Goal: Task Accomplishment & Management: Use online tool/utility

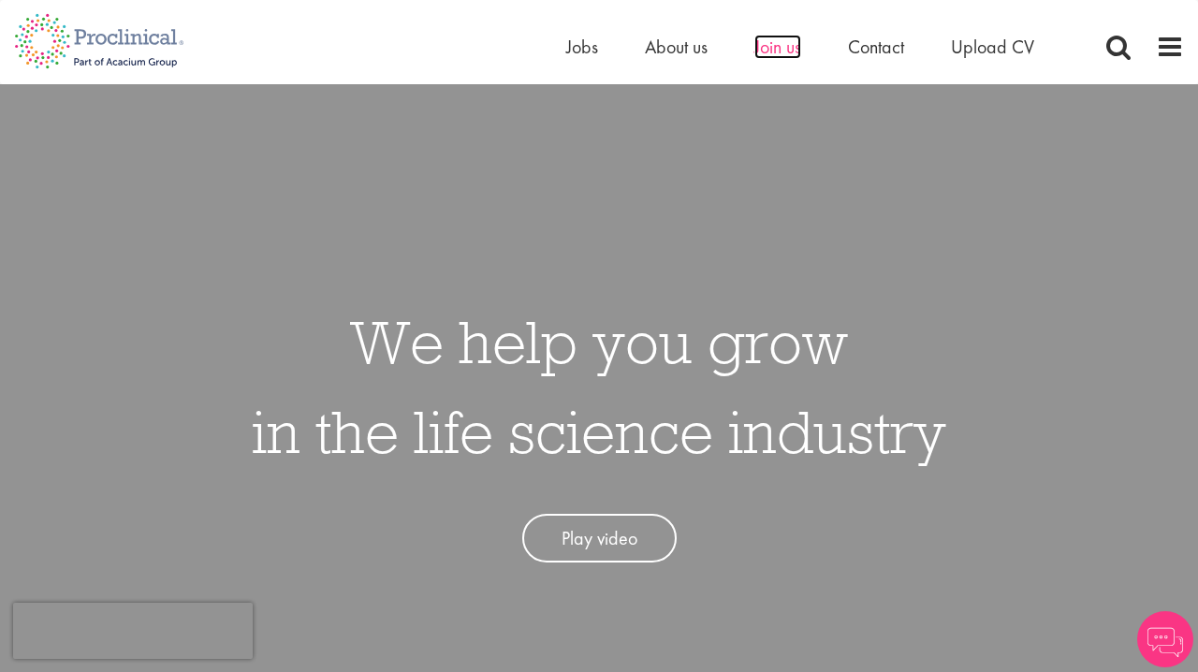
click at [783, 52] on span "Join us" at bounding box center [778, 47] width 47 height 24
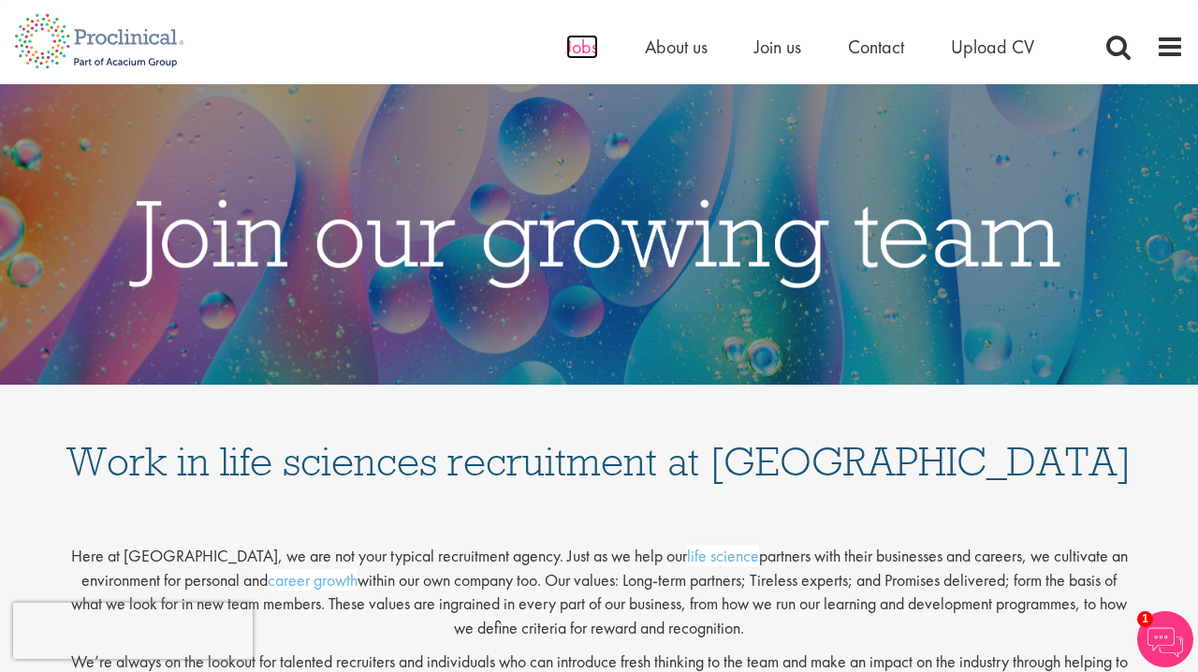
click at [581, 48] on span "Jobs" at bounding box center [582, 47] width 32 height 24
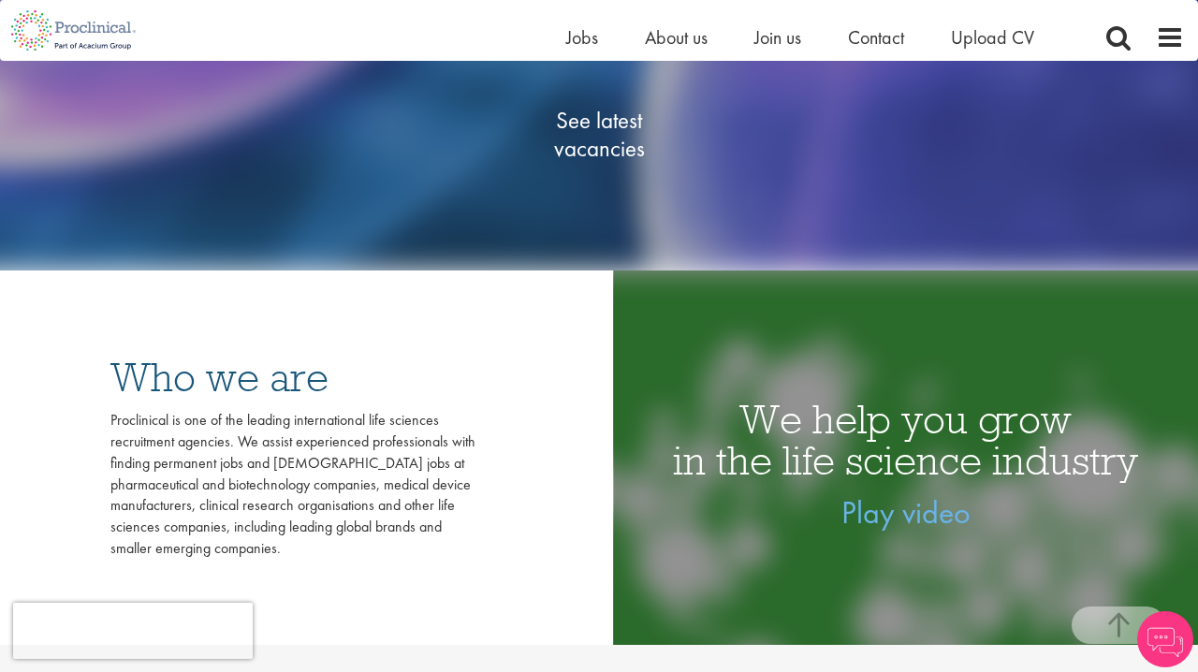
scroll to position [370, 0]
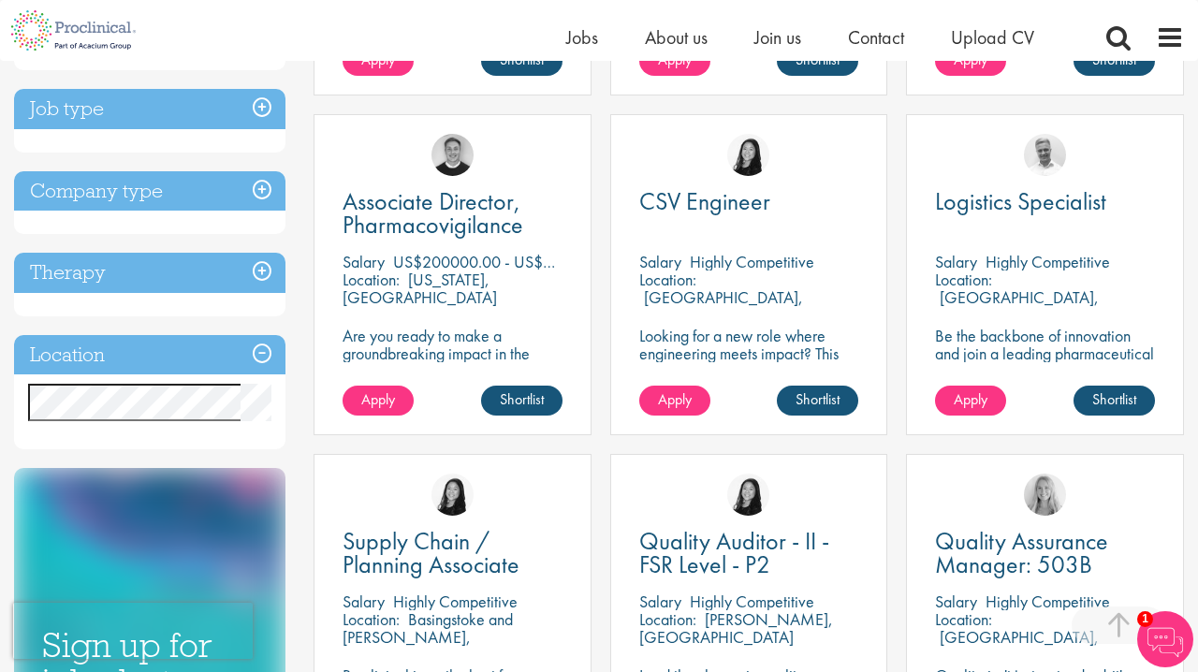
scroll to position [661, 0]
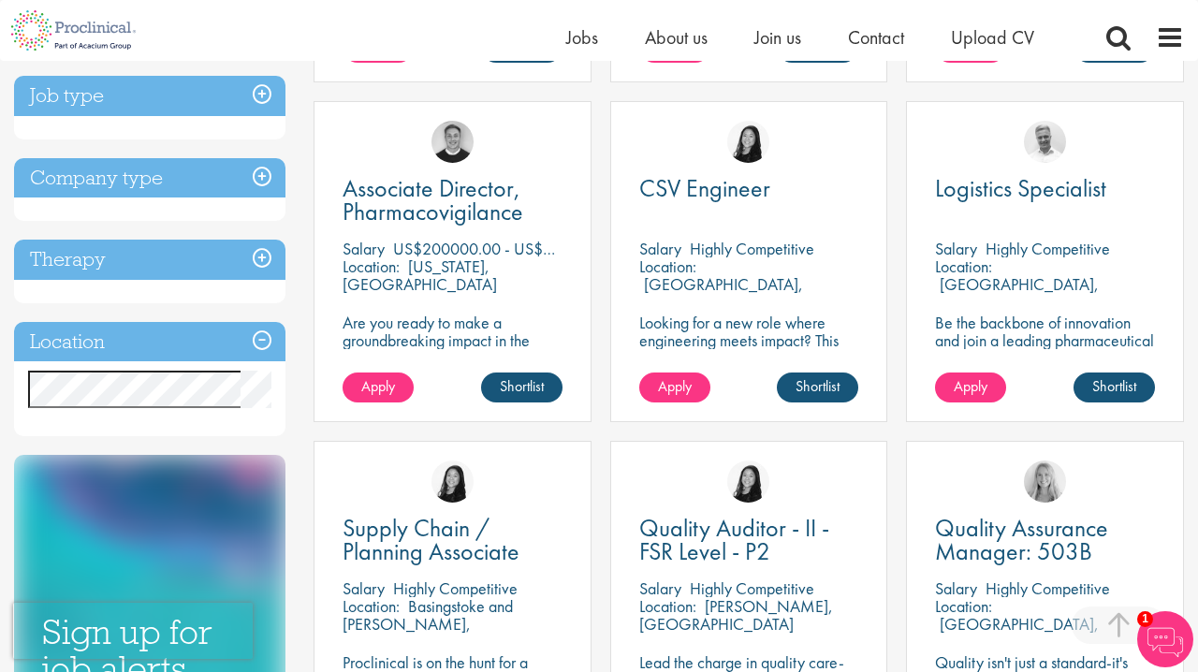
click at [257, 361] on h3 "Location" at bounding box center [150, 342] width 272 height 40
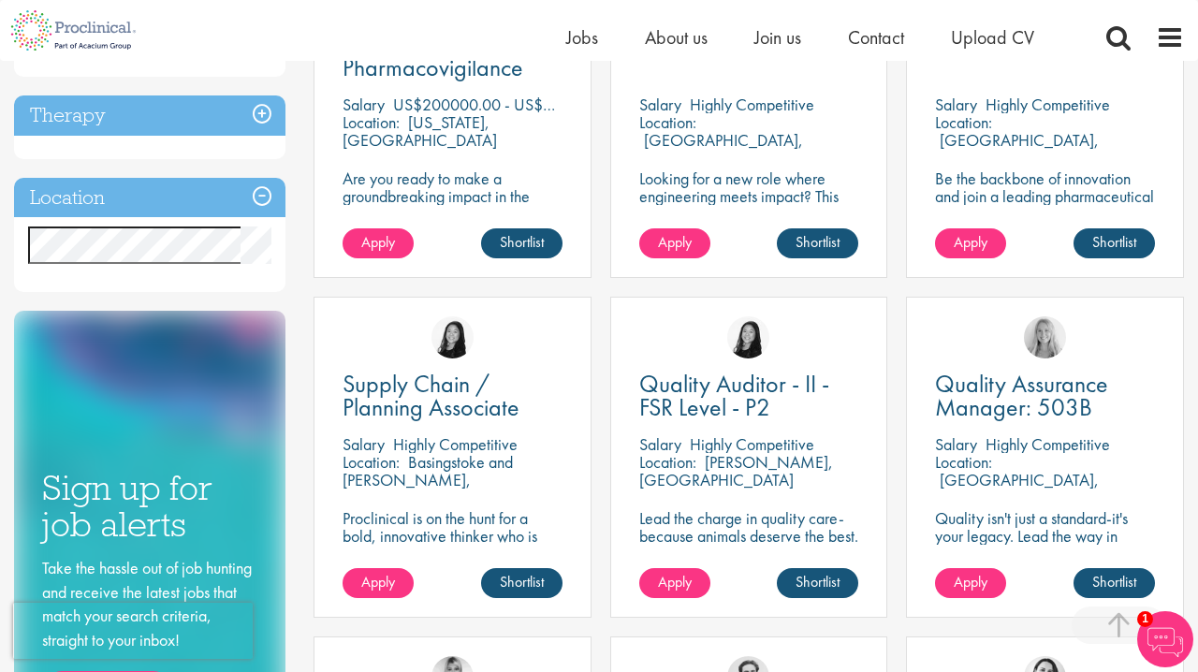
scroll to position [807, 0]
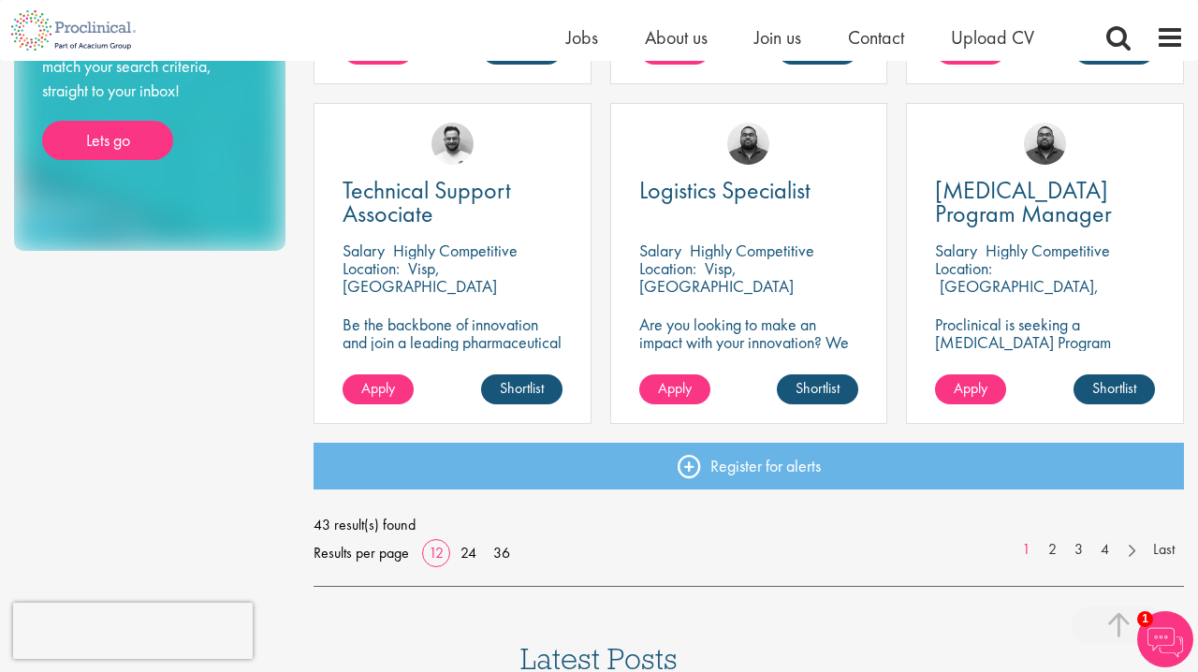
scroll to position [1351, 0]
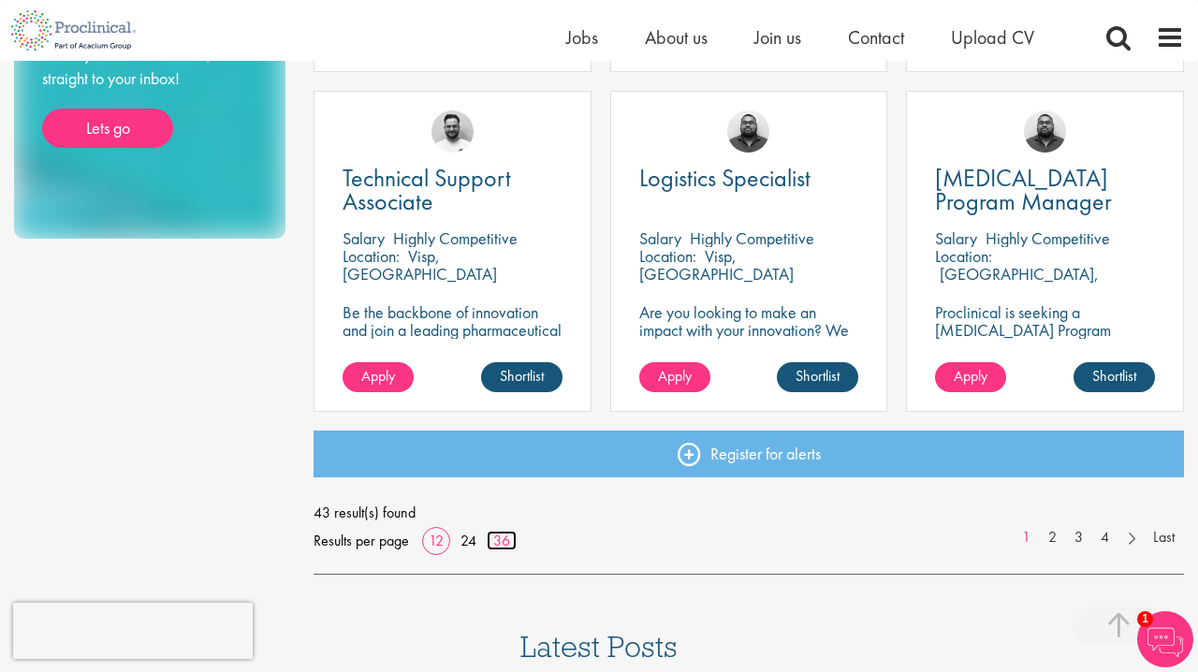
click at [494, 541] on link "36" at bounding box center [502, 541] width 30 height 20
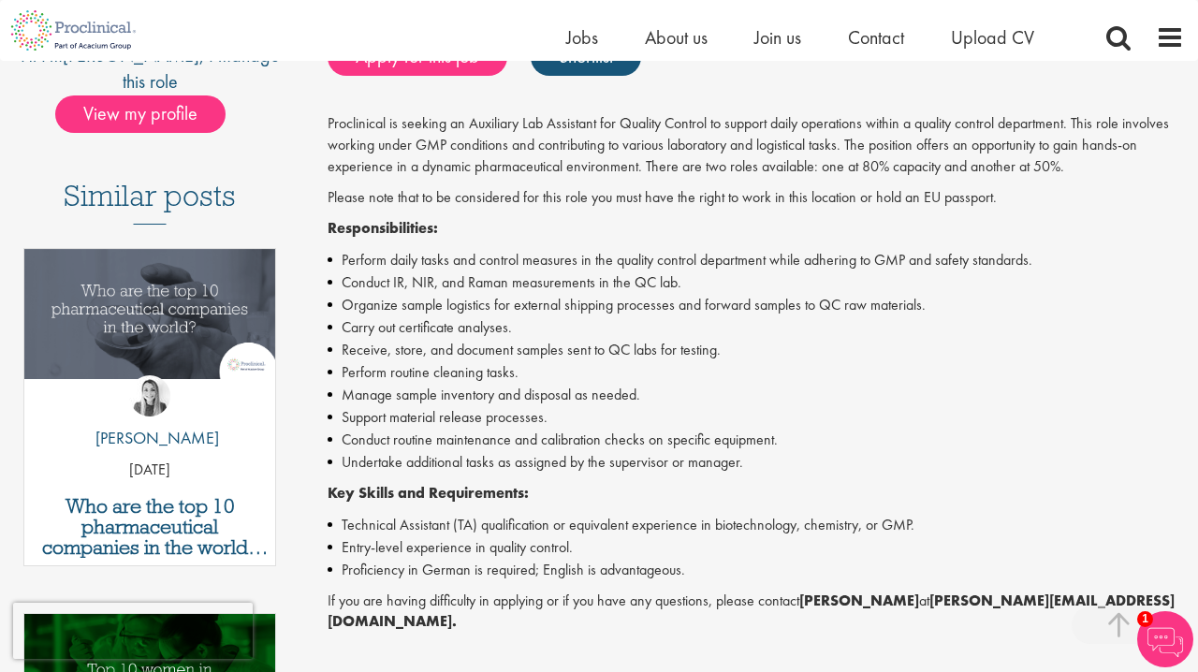
scroll to position [463, 0]
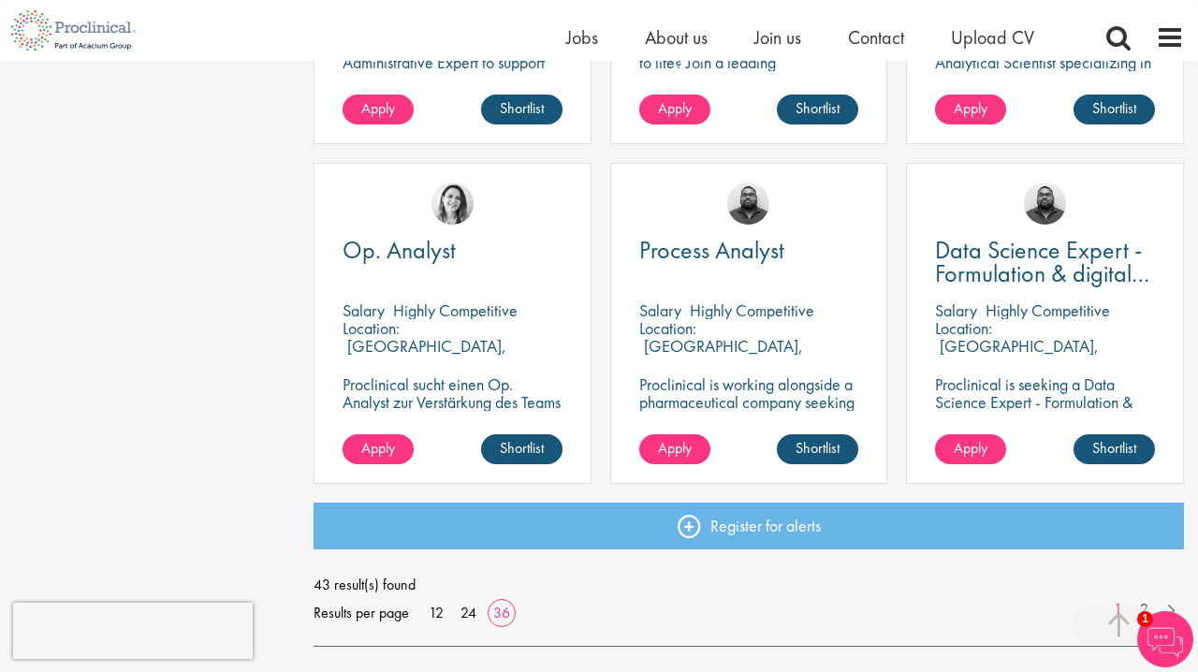
scroll to position [4000, 0]
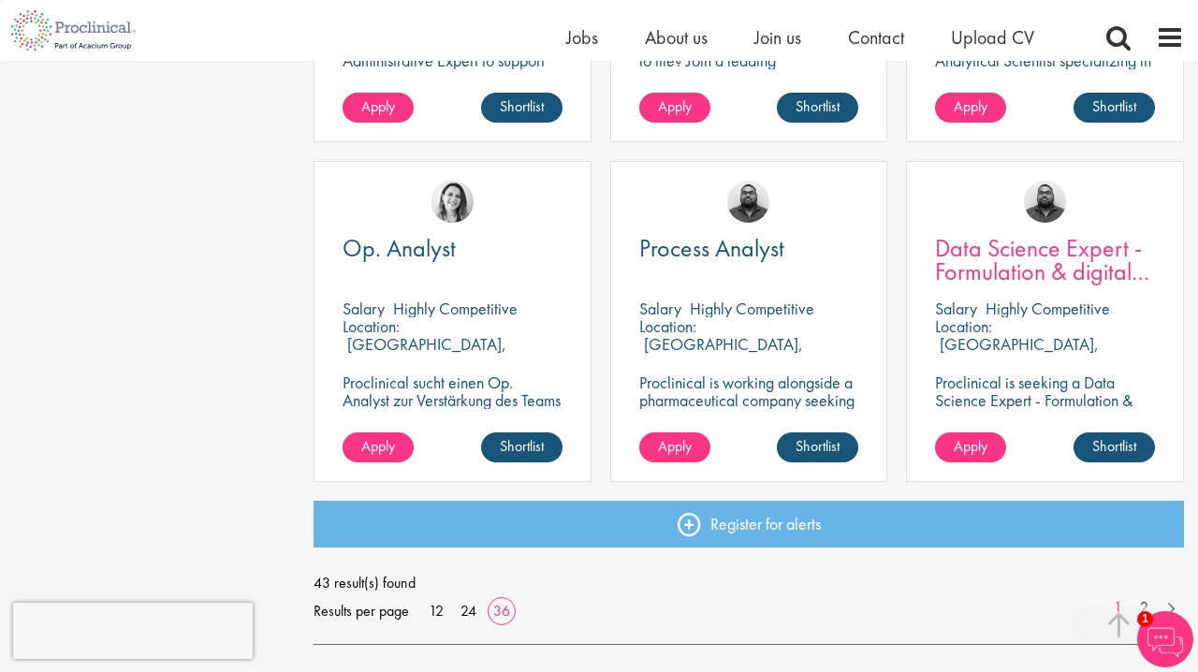
click at [990, 259] on span "Data Science Expert - Formulation & digital transformation" at bounding box center [1042, 271] width 214 height 79
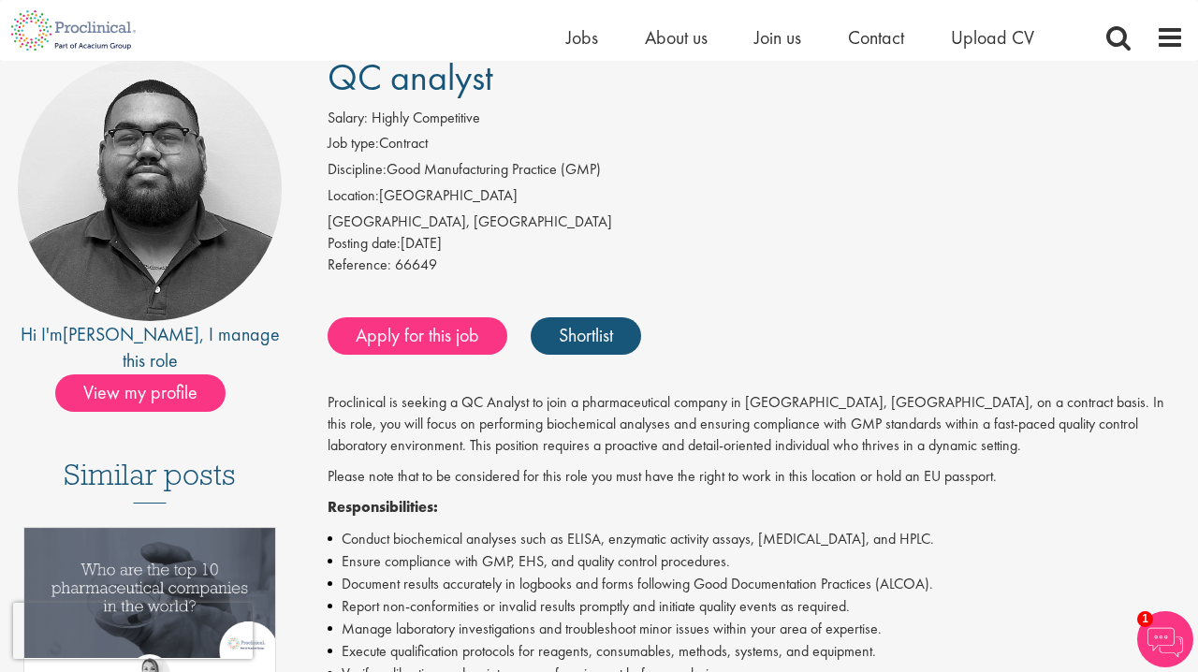
scroll to position [152, 0]
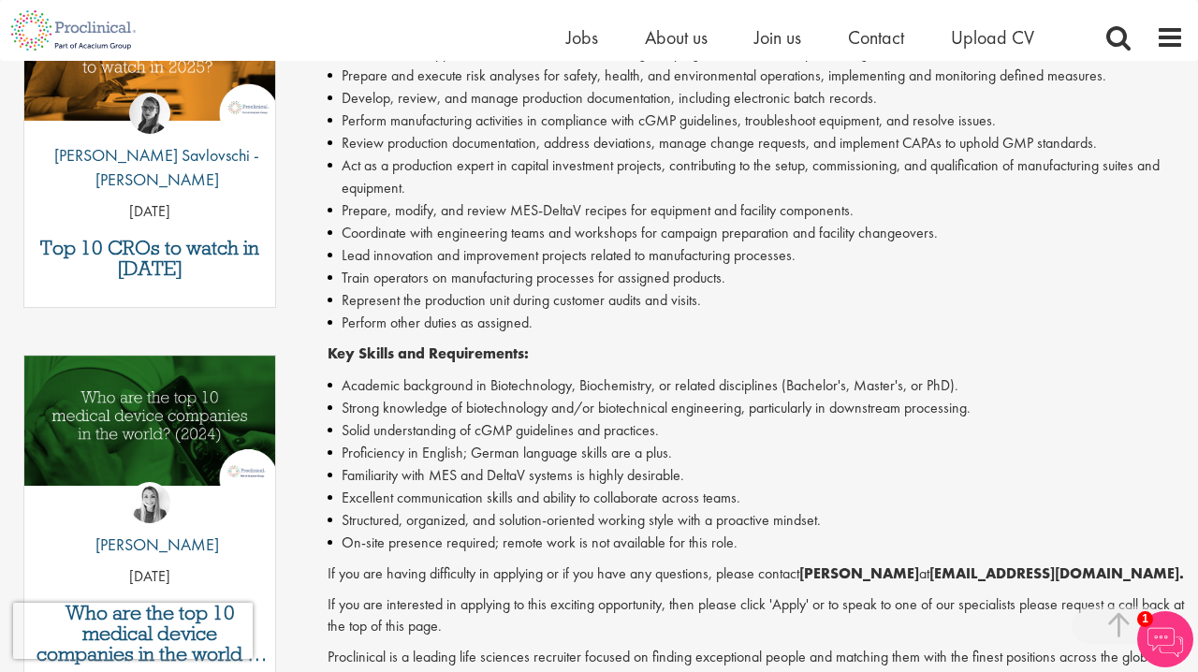
scroll to position [697, 0]
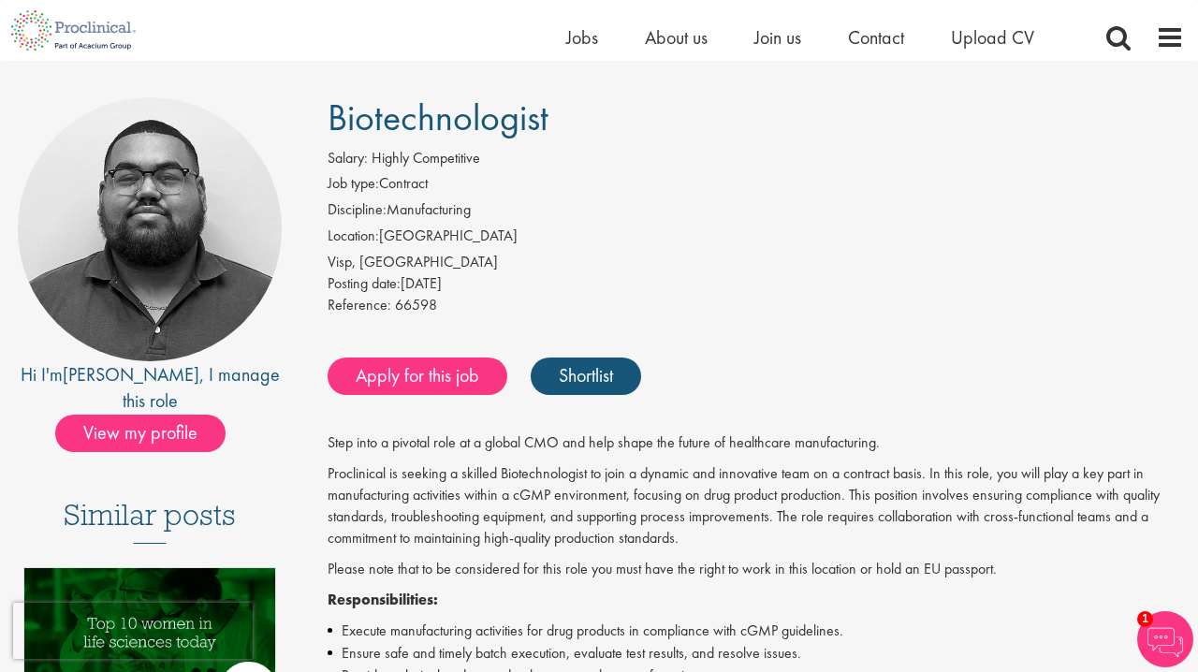
scroll to position [113, 0]
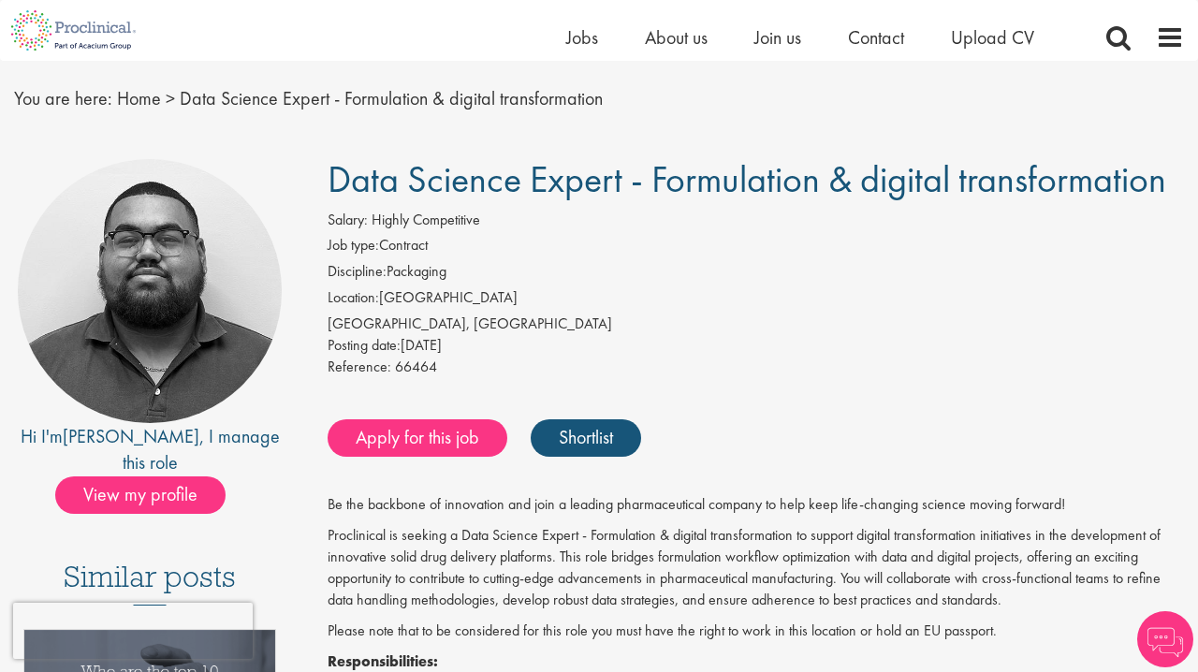
scroll to position [58, 0]
